Goal: Navigation & Orientation: Find specific page/section

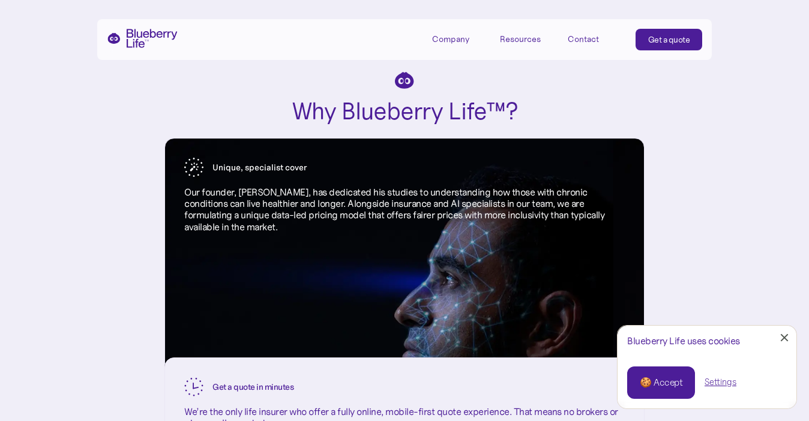
scroll to position [1336, 0]
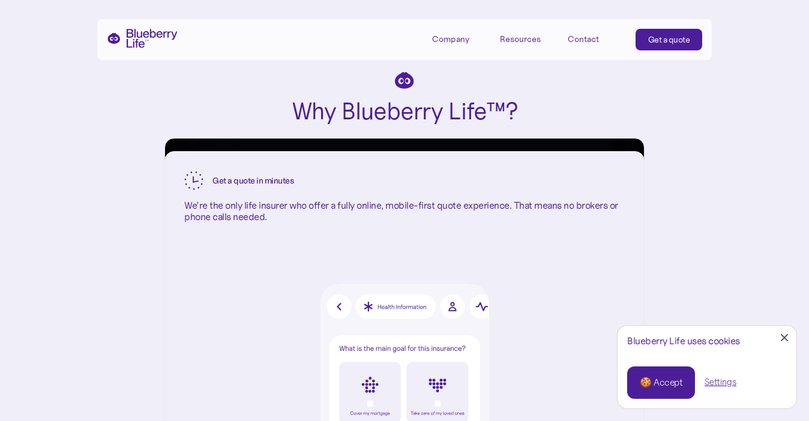
click at [654, 376] on div "🍪 Accept" at bounding box center [661, 382] width 43 height 13
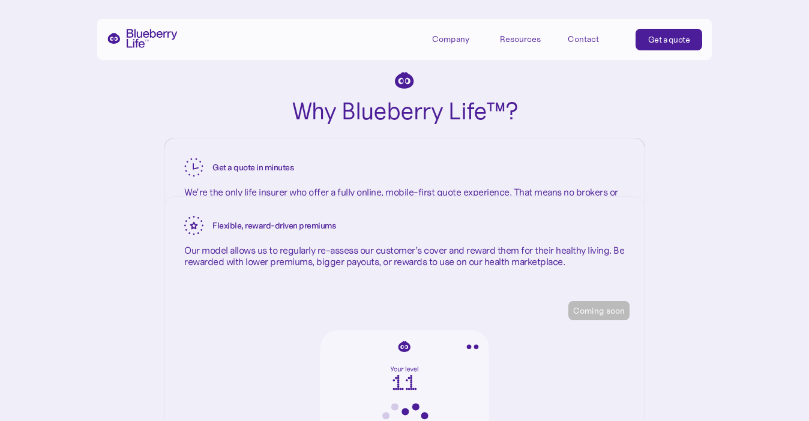
scroll to position [1615, 0]
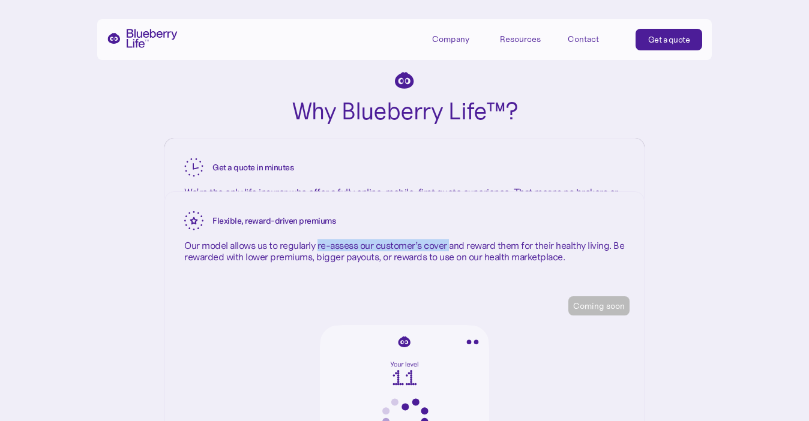
drag, startPoint x: 318, startPoint y: 244, endPoint x: 451, endPoint y: 243, distance: 132.7
click at [451, 243] on p "Our model allows us to regularly re-assess our customer’s cover and reward them…" at bounding box center [404, 251] width 441 height 23
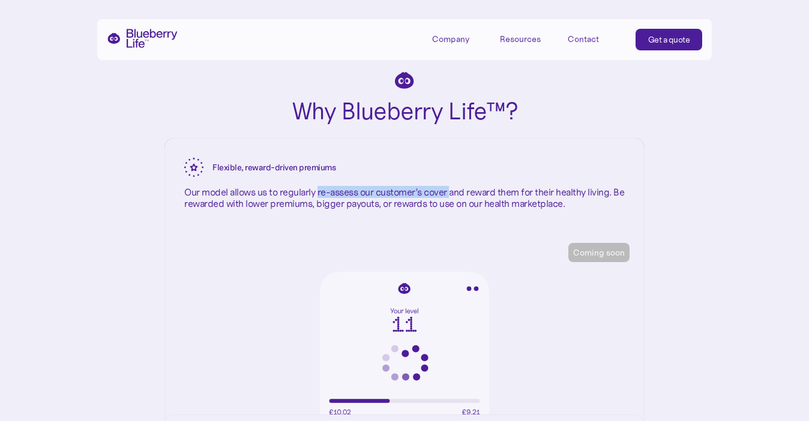
scroll to position [1714, 0]
click at [603, 253] on div "Coming soon" at bounding box center [599, 253] width 52 height 12
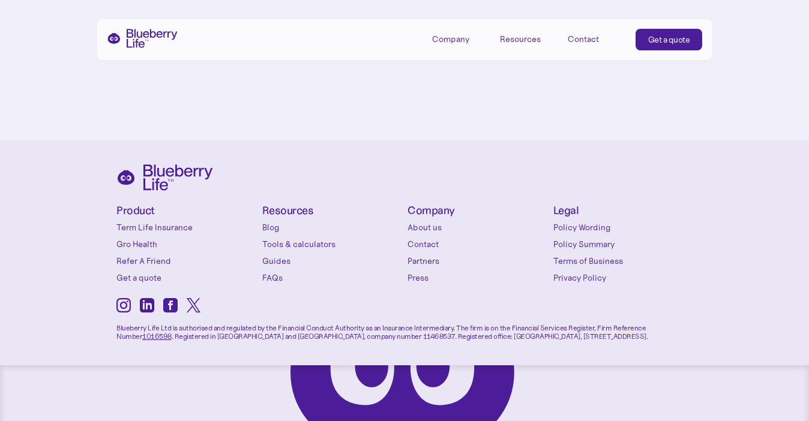
scroll to position [5330, 0]
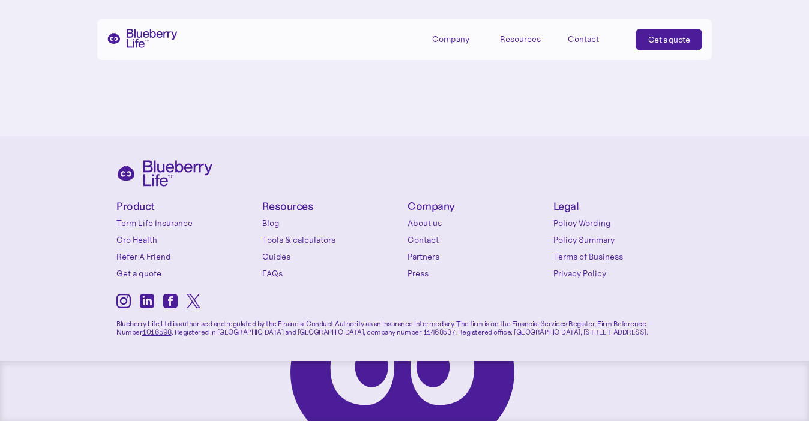
click at [430, 223] on link "About us" at bounding box center [478, 223] width 140 height 12
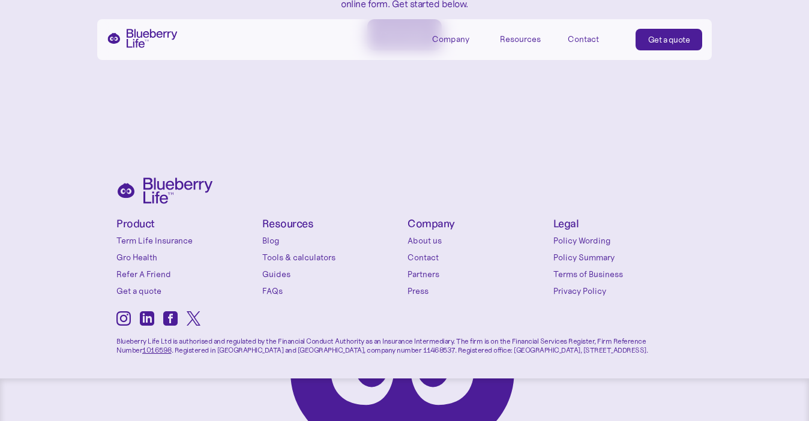
scroll to position [2007, 0]
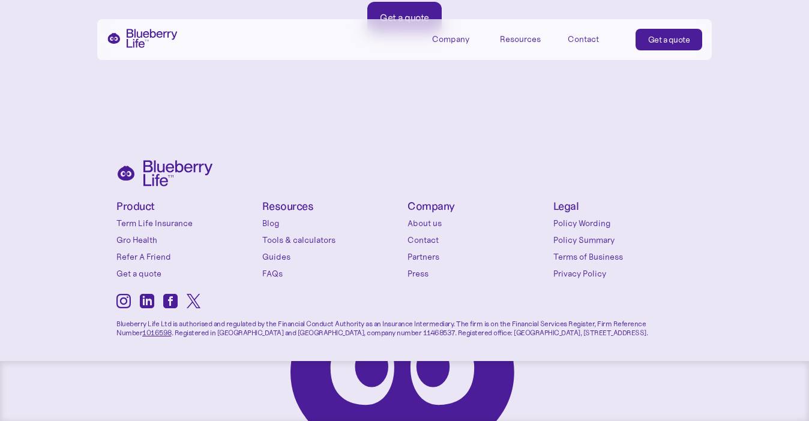
click at [421, 272] on link "Press" at bounding box center [478, 274] width 140 height 12
